Goal: Task Accomplishment & Management: Complete application form

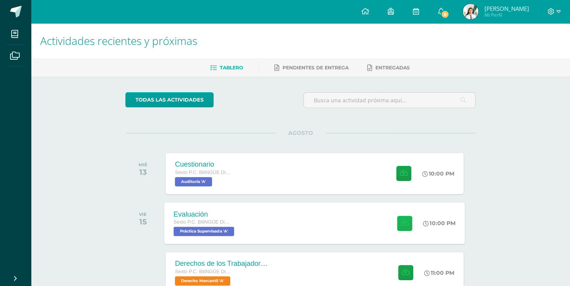
click at [403, 222] on icon at bounding box center [405, 223] width 8 height 7
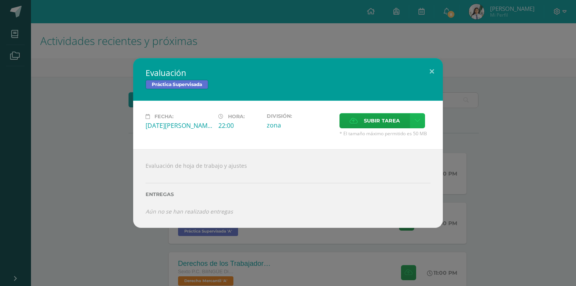
click at [416, 122] on icon at bounding box center [418, 120] width 6 height 7
click at [390, 118] on span "Subir tarea" at bounding box center [382, 120] width 36 height 14
click at [0, 0] on input "Subir tarea" at bounding box center [0, 0] width 0 height 0
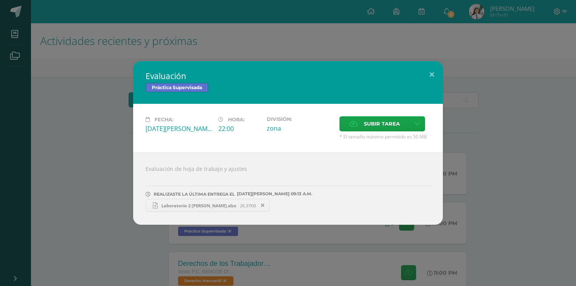
click at [244, 208] on span "26.37KB" at bounding box center [248, 205] width 16 height 6
click at [268, 206] on span at bounding box center [262, 205] width 13 height 9
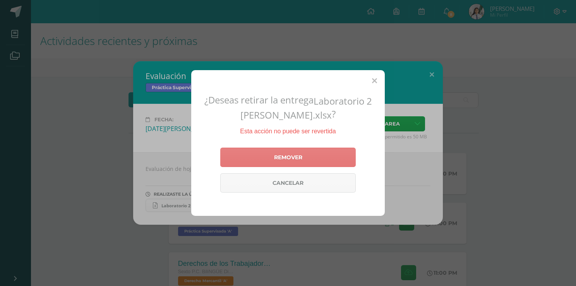
click at [295, 160] on link "Remover" at bounding box center [288, 157] width 136 height 19
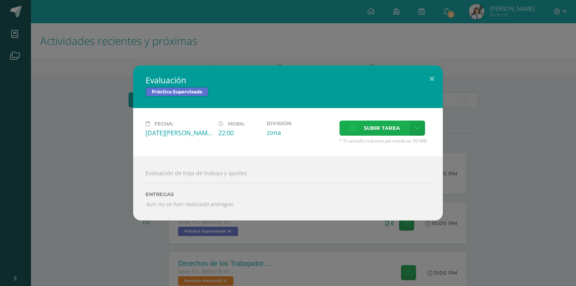
click at [375, 128] on span "Subir tarea" at bounding box center [382, 128] width 36 height 14
click at [0, 0] on input "Subir tarea" at bounding box center [0, 0] width 0 height 0
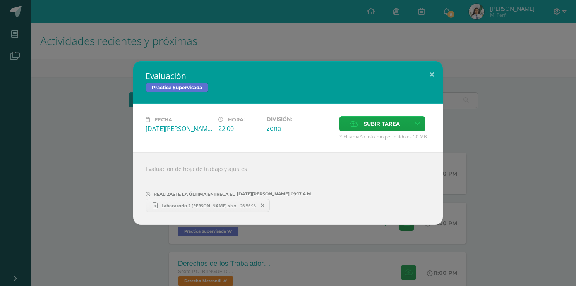
click at [229, 201] on link "Laboratorio 2 [PERSON_NAME].xlsx 26.56KB" at bounding box center [208, 205] width 124 height 13
click at [432, 72] on button at bounding box center [432, 74] width 22 height 26
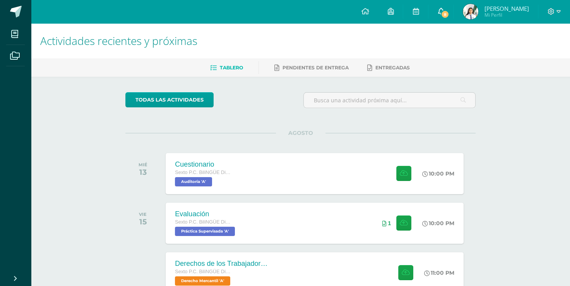
click at [441, 6] on link "8" at bounding box center [441, 11] width 25 height 23
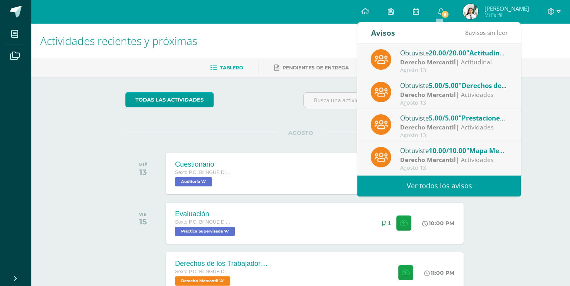
click at [452, 189] on link "Ver todos los avisos" at bounding box center [439, 185] width 164 height 21
click at [441, 182] on link "Ver todos los avisos" at bounding box center [439, 185] width 164 height 21
click at [478, 180] on link "Ver todos los avisos" at bounding box center [439, 185] width 164 height 21
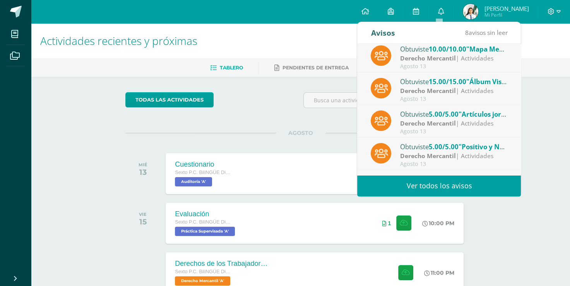
scroll to position [108, 0]
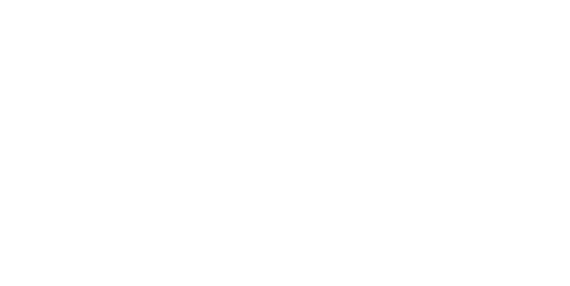
click at [0, 0] on html at bounding box center [0, 0] width 0 height 0
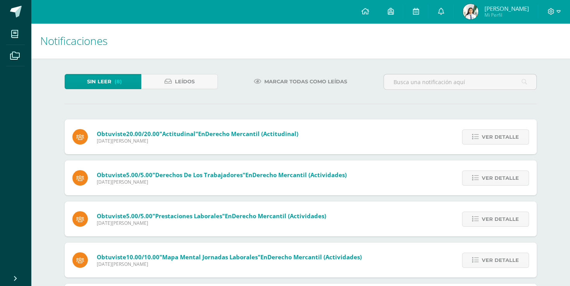
click at [516, 171] on span "Ver detalle" at bounding box center [500, 178] width 37 height 14
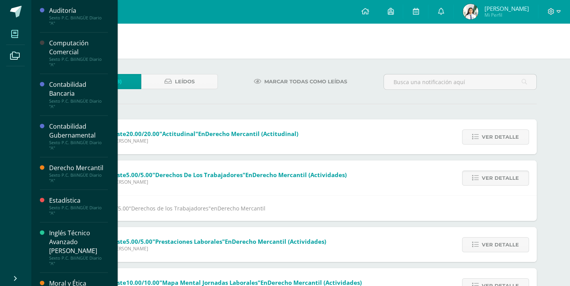
click at [15, 26] on span at bounding box center [14, 33] width 17 height 17
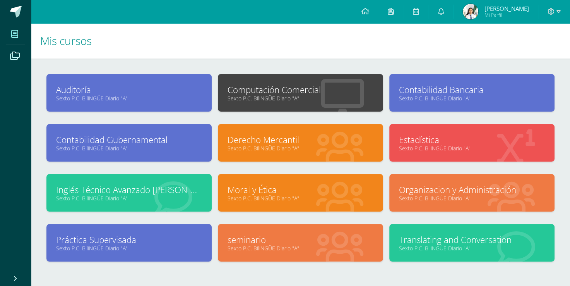
click at [123, 244] on link "Sexto P.C. BiliNGÜE Diario "A"" at bounding box center [129, 247] width 146 height 7
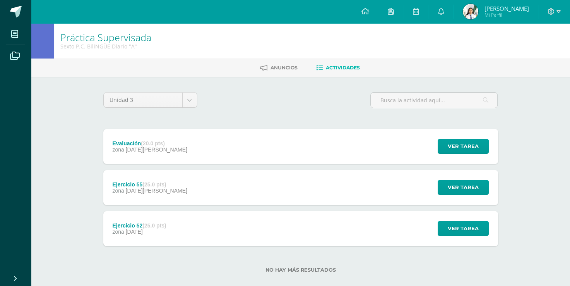
click at [246, 140] on div "Evaluación (20.0 pts) zona 15 de Agosto Ver tarea Evaluación Práctica Supervisa…" at bounding box center [300, 146] width 395 height 35
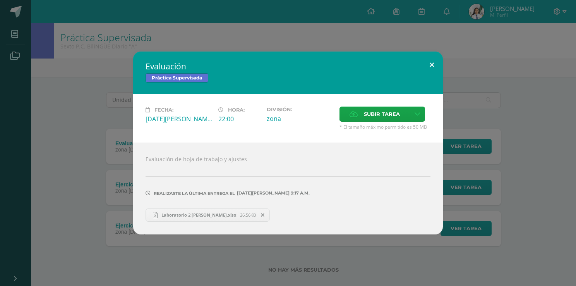
click at [430, 62] on button at bounding box center [432, 64] width 22 height 26
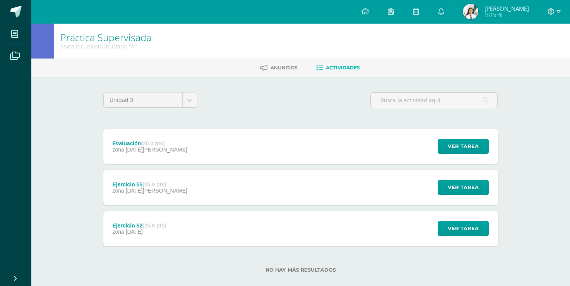
click at [280, 180] on div "Ejercicio 55 (25.0 pts) zona 06 de Agosto Ver tarea Ejercicio 55 Práctica Super…" at bounding box center [300, 187] width 395 height 35
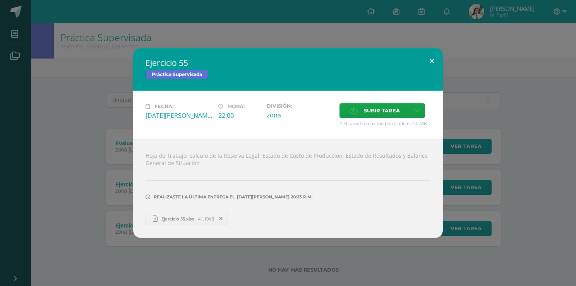
click at [432, 59] on button at bounding box center [432, 61] width 22 height 26
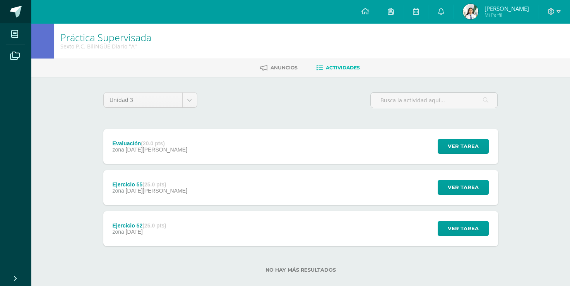
click at [22, 9] on link at bounding box center [15, 11] width 31 height 23
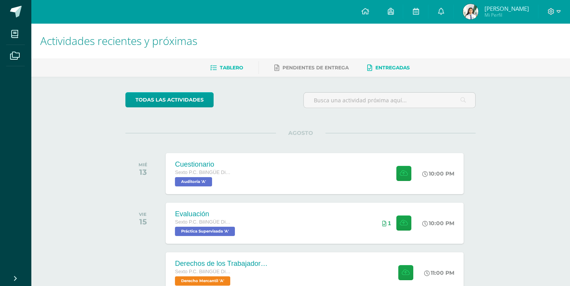
click at [377, 65] on span "Entregadas" at bounding box center [393, 68] width 34 height 6
